Goal: Transaction & Acquisition: Obtain resource

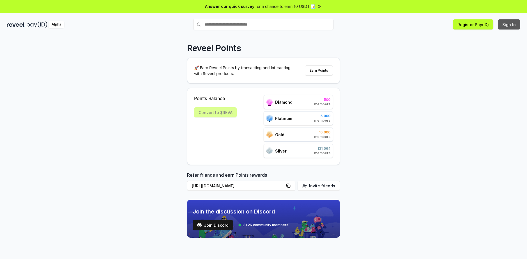
click at [506, 27] on button "Sign In" at bounding box center [509, 24] width 22 height 10
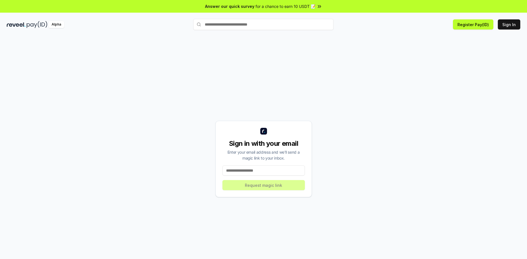
click at [265, 173] on input at bounding box center [263, 170] width 82 height 10
type input "**********"
click at [270, 182] on button "Request magic link" at bounding box center [263, 185] width 82 height 10
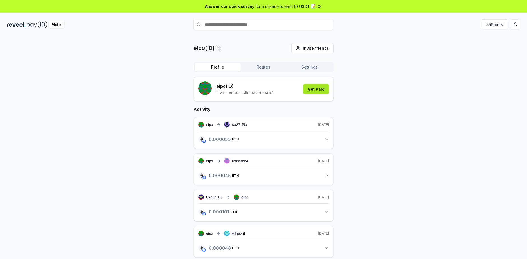
click at [317, 88] on button "Get Paid" at bounding box center [316, 89] width 26 height 10
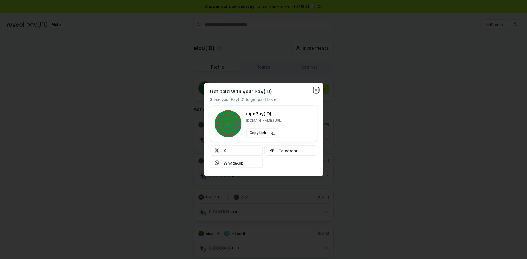
click at [316, 89] on icon "button" at bounding box center [316, 90] width 4 height 4
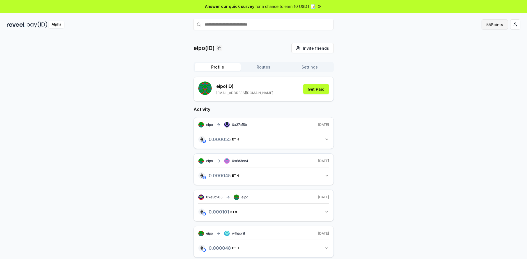
click at [491, 22] on button "55 Points" at bounding box center [495, 24] width 26 height 10
